Goal: Information Seeking & Learning: Learn about a topic

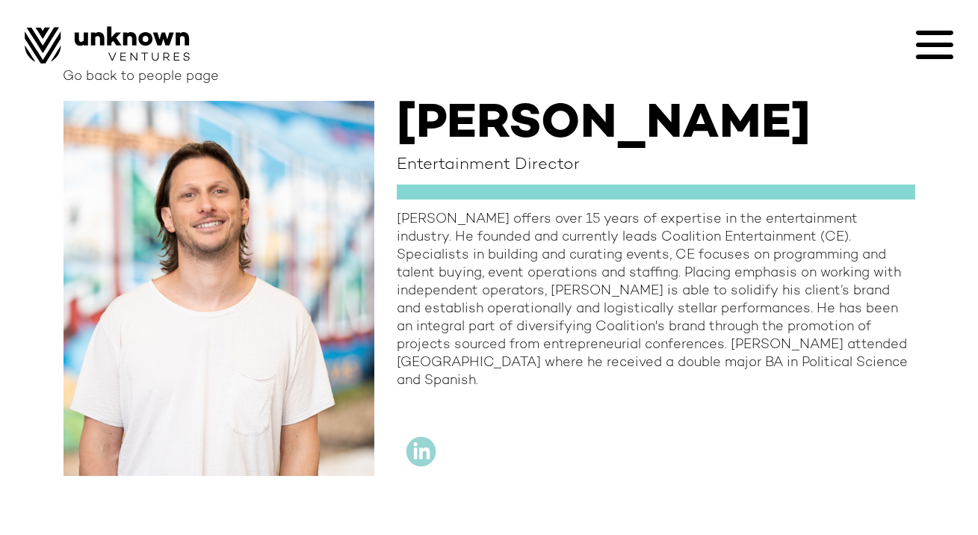
scroll to position [49, 0]
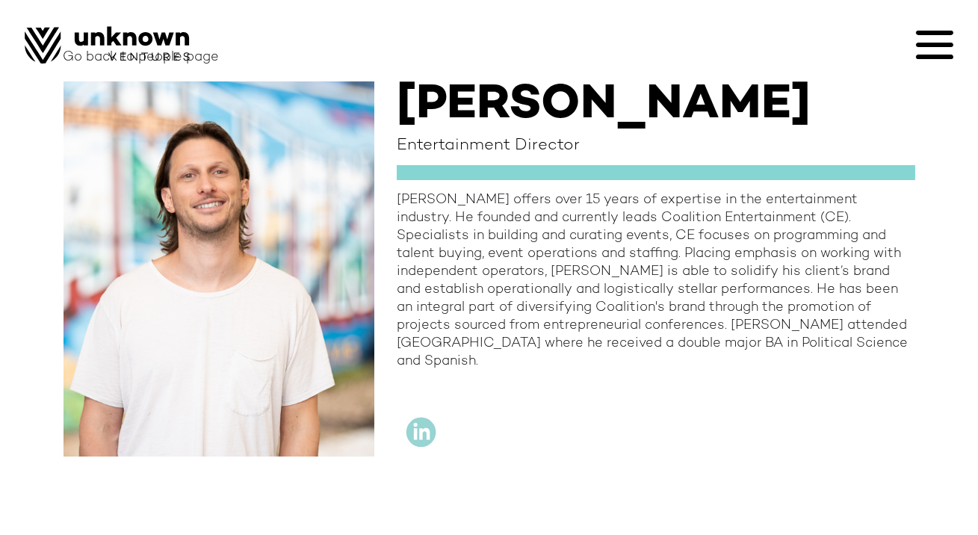
click at [46, 39] on img at bounding box center [107, 44] width 165 height 37
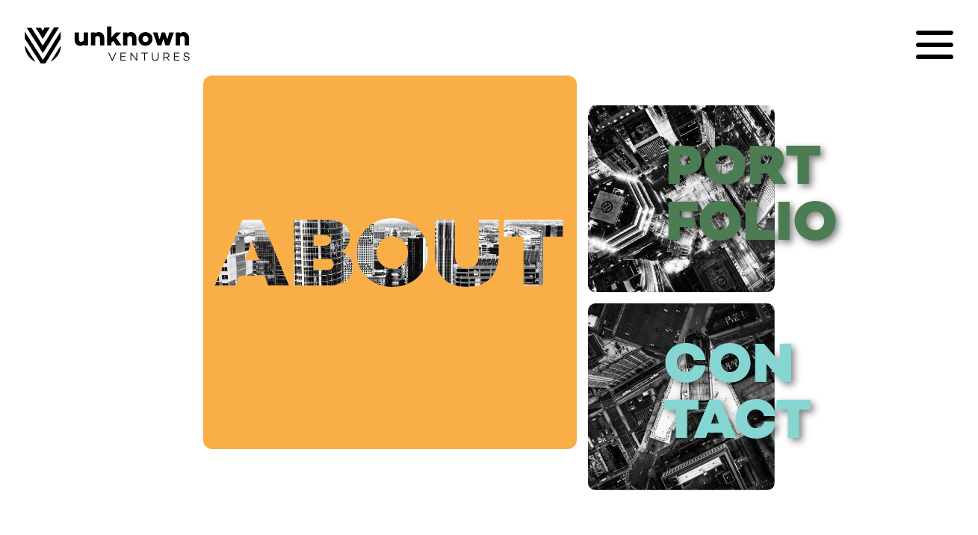
click at [453, 303] on link "about" at bounding box center [390, 262] width 374 height 374
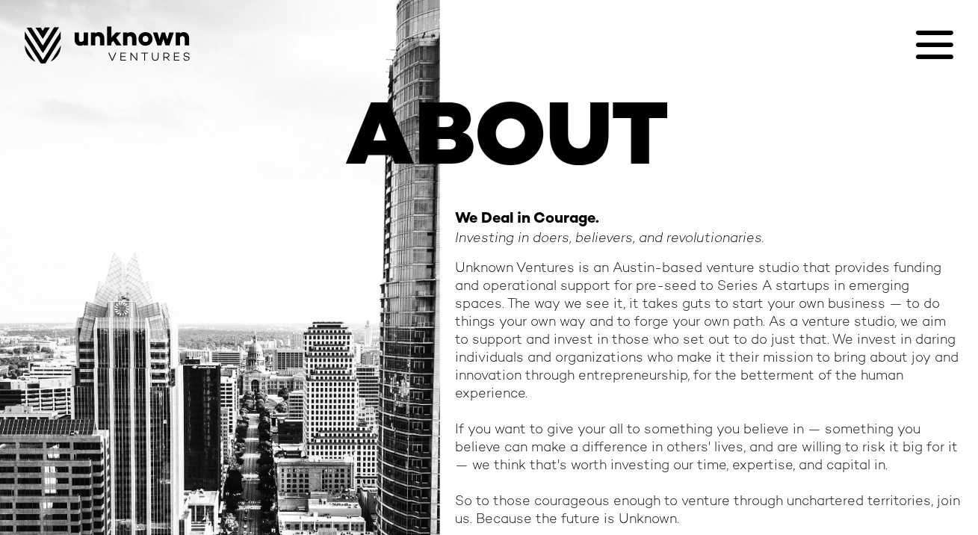
scroll to position [140, 0]
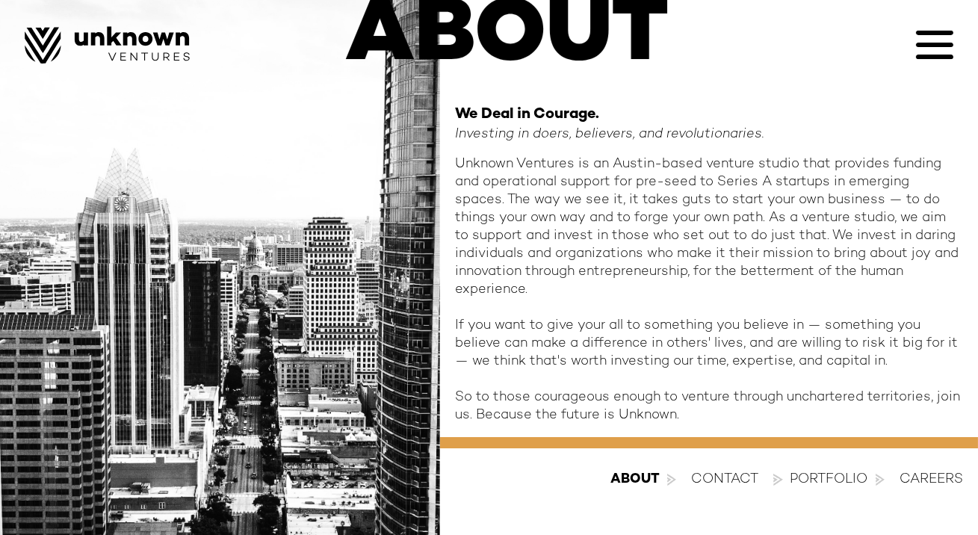
click at [830, 476] on div "Portfolio" at bounding box center [829, 480] width 78 height 18
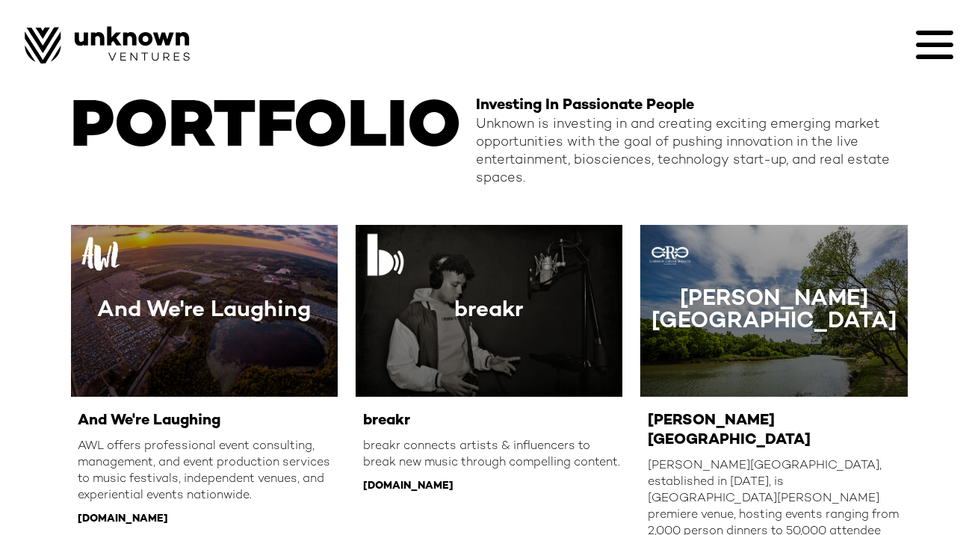
click at [143, 38] on img at bounding box center [107, 44] width 165 height 37
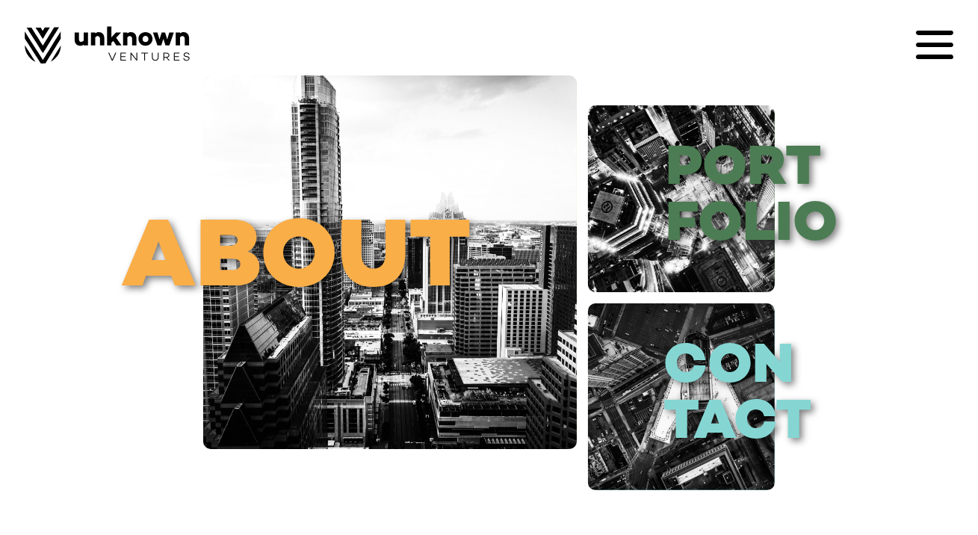
click at [929, 50] on icon at bounding box center [934, 44] width 37 height 37
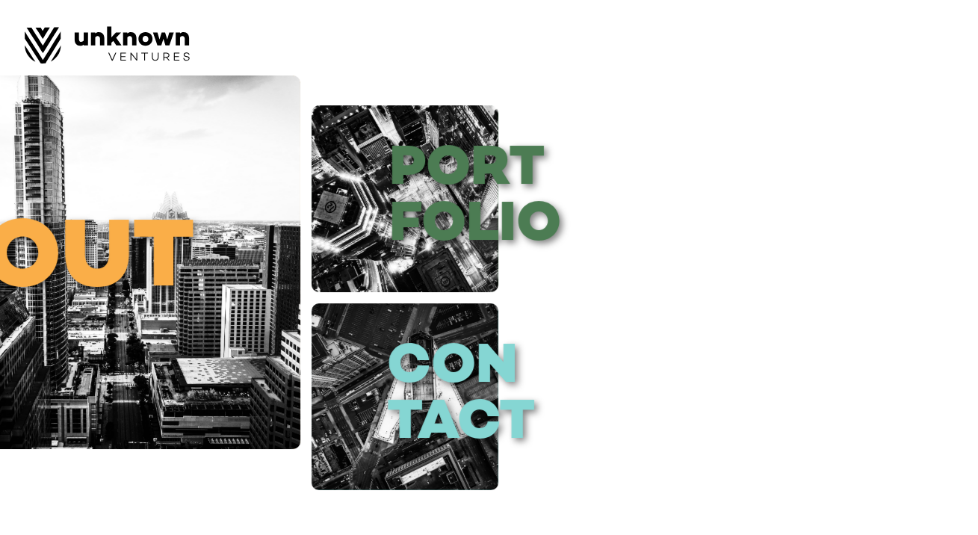
click at [483, 221] on div at bounding box center [489, 267] width 978 height 535
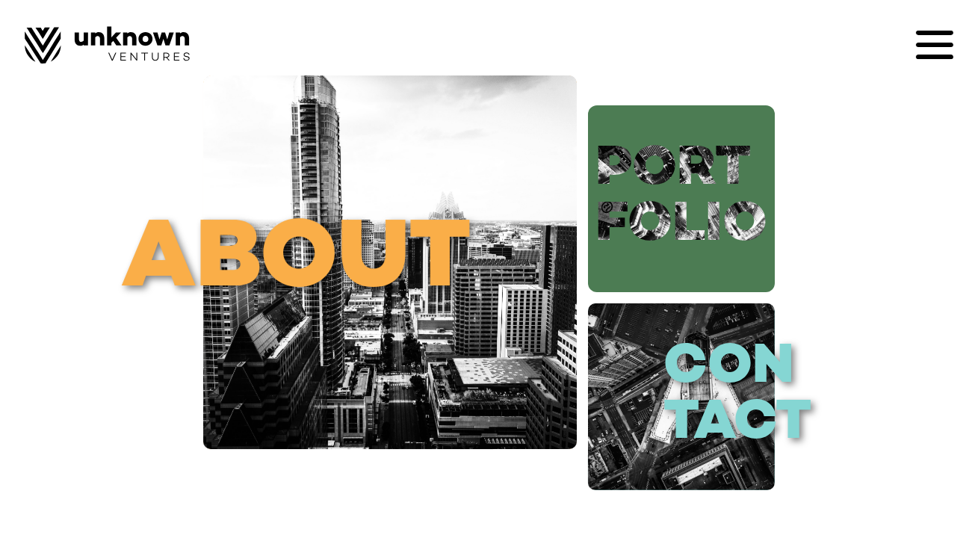
click at [681, 170] on link "port folio" at bounding box center [681, 198] width 187 height 187
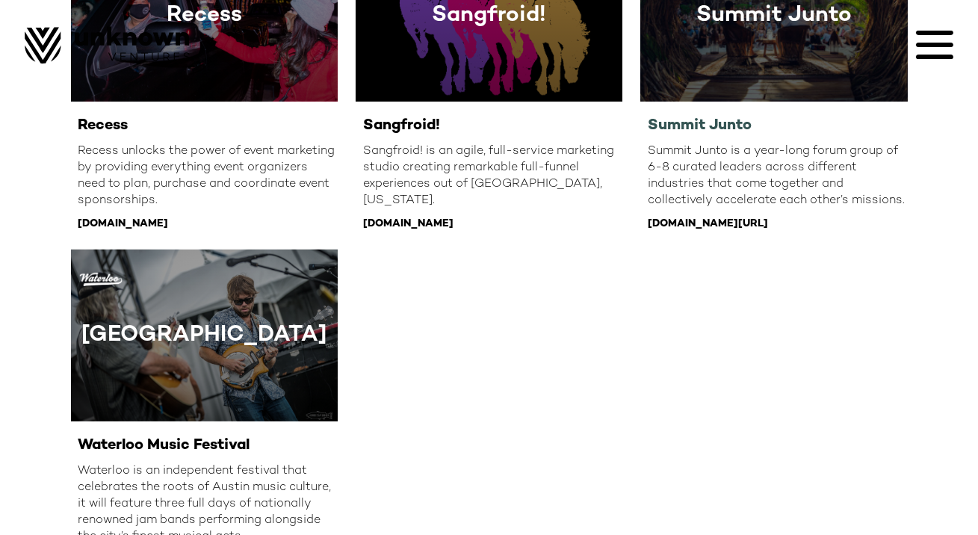
scroll to position [1702, 0]
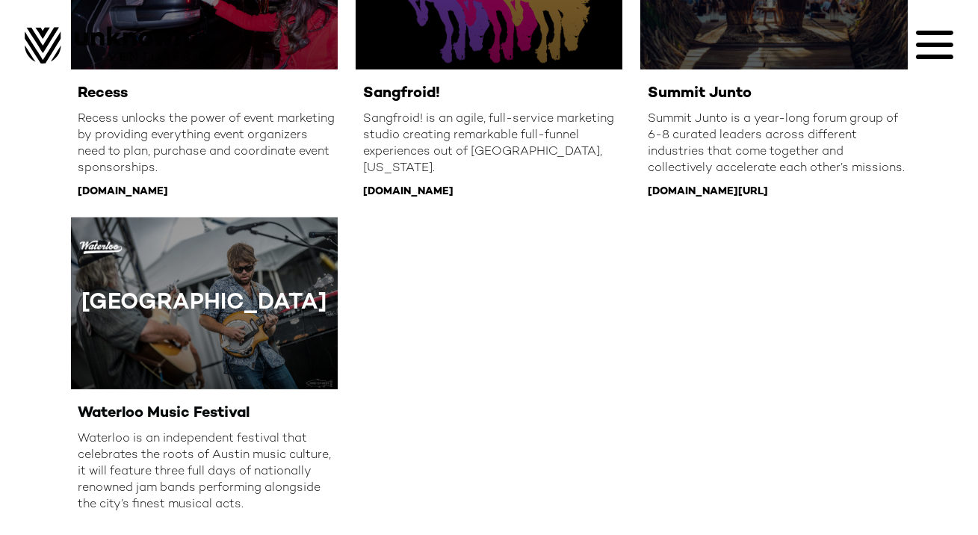
click at [933, 39] on icon at bounding box center [934, 44] width 37 height 37
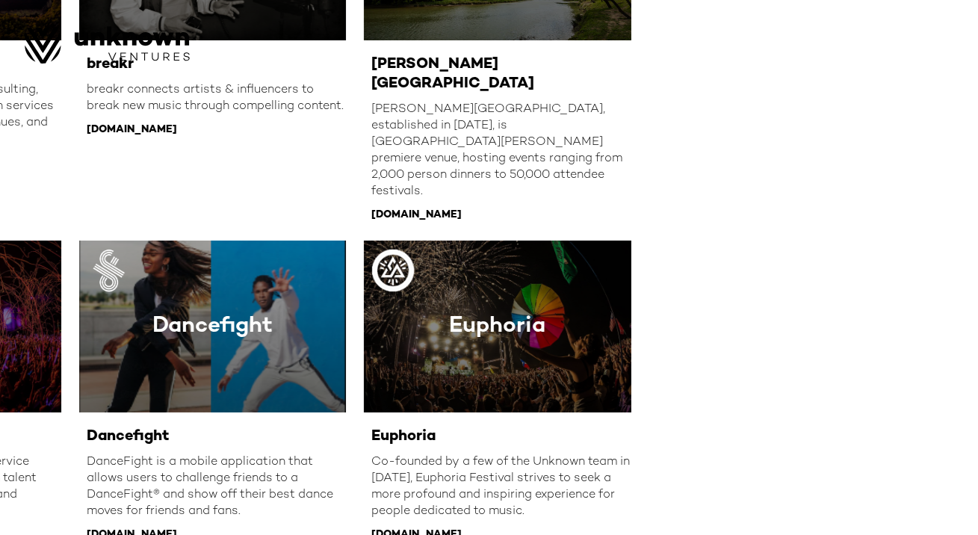
scroll to position [0, 0]
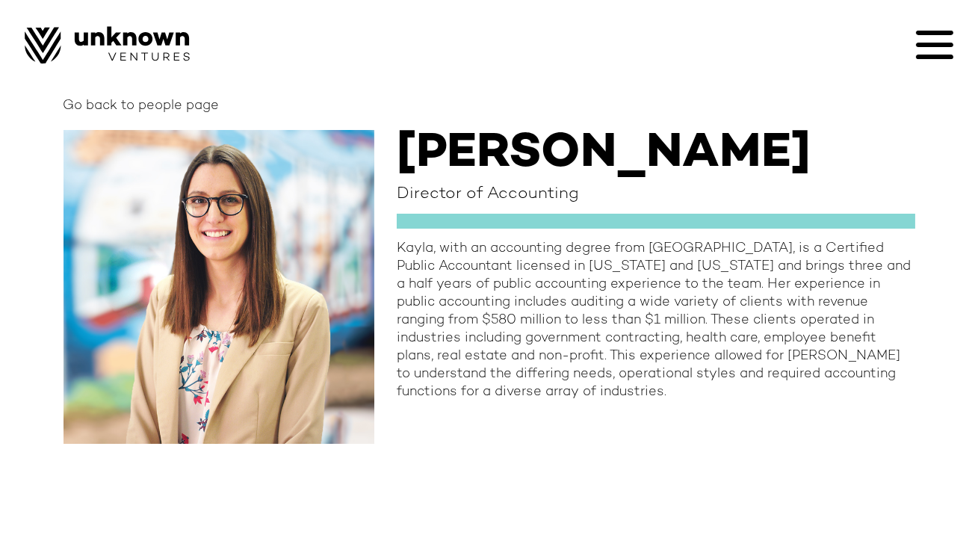
scroll to position [5, 0]
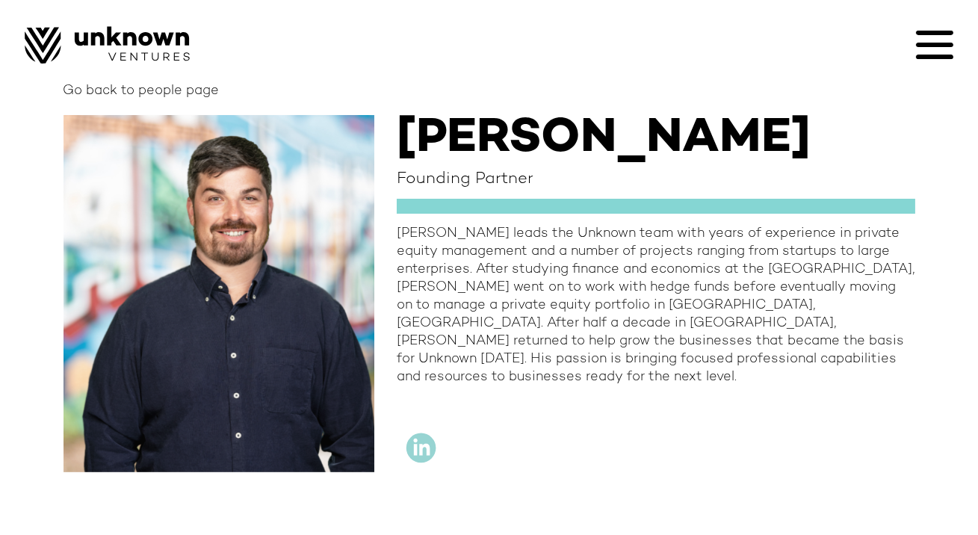
scroll to position [19, 0]
